Goal: Task Accomplishment & Management: Complete application form

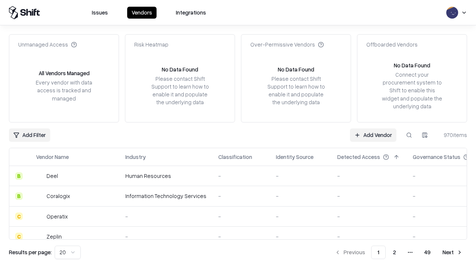
click at [373, 135] on link "Add Vendor" at bounding box center [373, 134] width 46 height 13
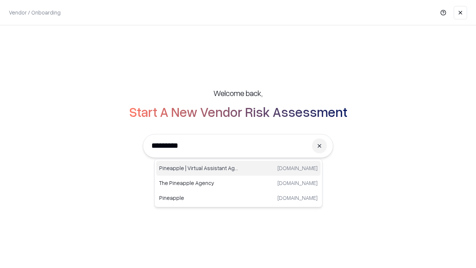
click at [238, 168] on div "Pineapple | Virtual Assistant Agency [DOMAIN_NAME]" at bounding box center [238, 168] width 164 height 15
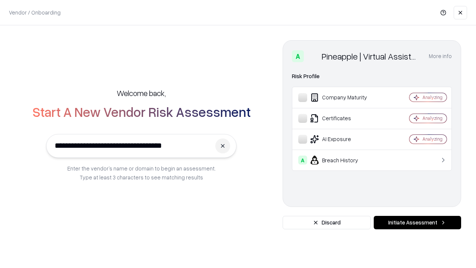
type input "**********"
click at [417, 222] on button "Initiate Assessment" at bounding box center [417, 222] width 87 height 13
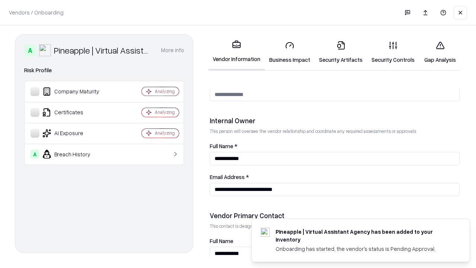
scroll to position [385, 0]
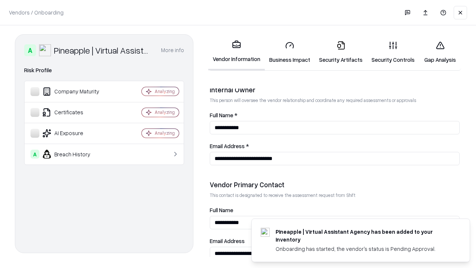
click at [341, 52] on link "Security Artifacts" at bounding box center [341, 52] width 52 height 35
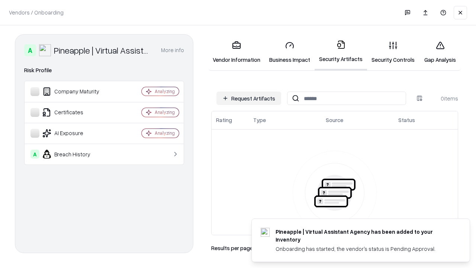
click at [249, 98] on button "Request Artifacts" at bounding box center [248, 97] width 65 height 13
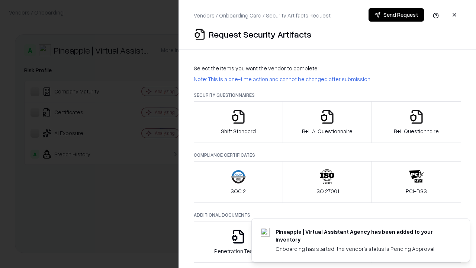
click at [416, 122] on icon "button" at bounding box center [416, 116] width 15 height 15
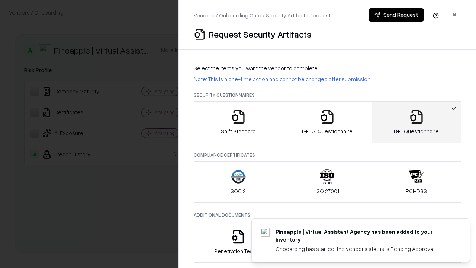
click at [327, 122] on icon "button" at bounding box center [327, 116] width 15 height 15
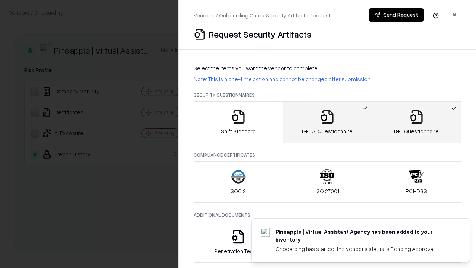
click at [396, 15] on button "Send Request" at bounding box center [395, 14] width 55 height 13
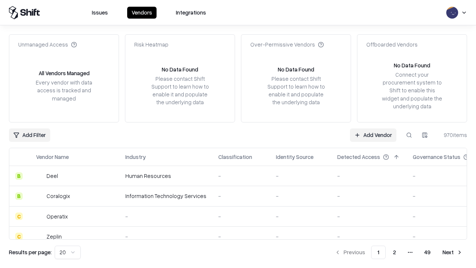
click at [409, 135] on button at bounding box center [408, 134] width 13 height 13
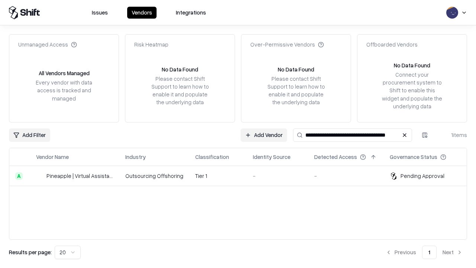
type input "**********"
click at [242, 175] on td "Tier 1" at bounding box center [218, 176] width 58 height 20
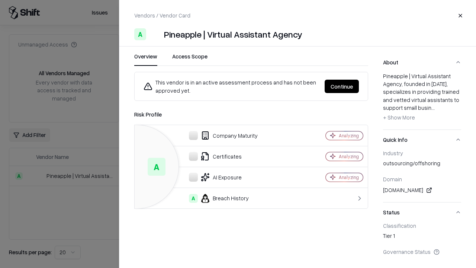
click at [342, 86] on button "Continue" at bounding box center [342, 86] width 34 height 13
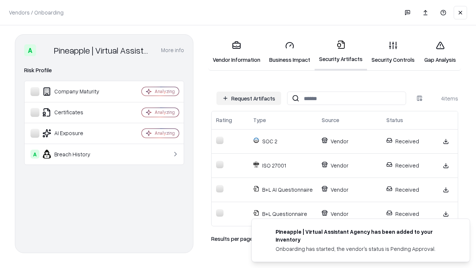
click at [440, 52] on link "Gap Analysis" at bounding box center [440, 52] width 42 height 35
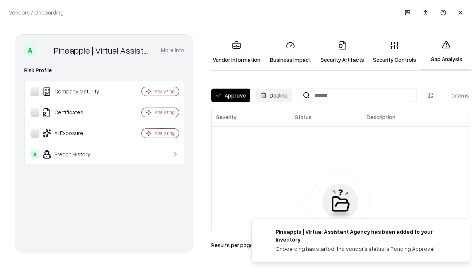
click at [231, 95] on button "Approve" at bounding box center [230, 94] width 39 height 13
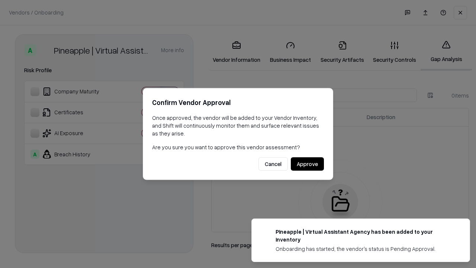
click at [307, 164] on button "Approve" at bounding box center [307, 163] width 33 height 13
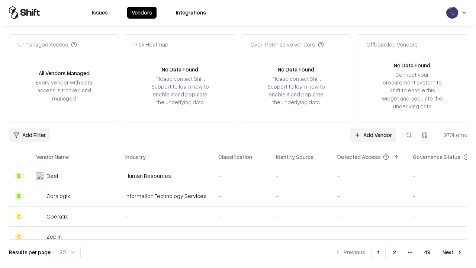
type input "**********"
click at [373, 135] on link "Add Vendor" at bounding box center [373, 134] width 46 height 13
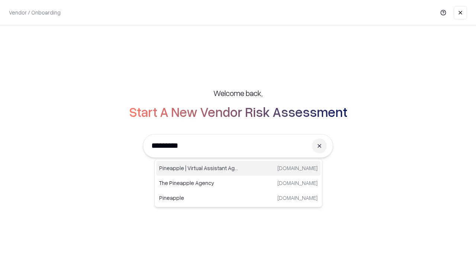
click at [238, 168] on div "Pineapple | Virtual Assistant Agency [DOMAIN_NAME]" at bounding box center [238, 168] width 164 height 15
type input "**********"
